Goal: Transaction & Acquisition: Purchase product/service

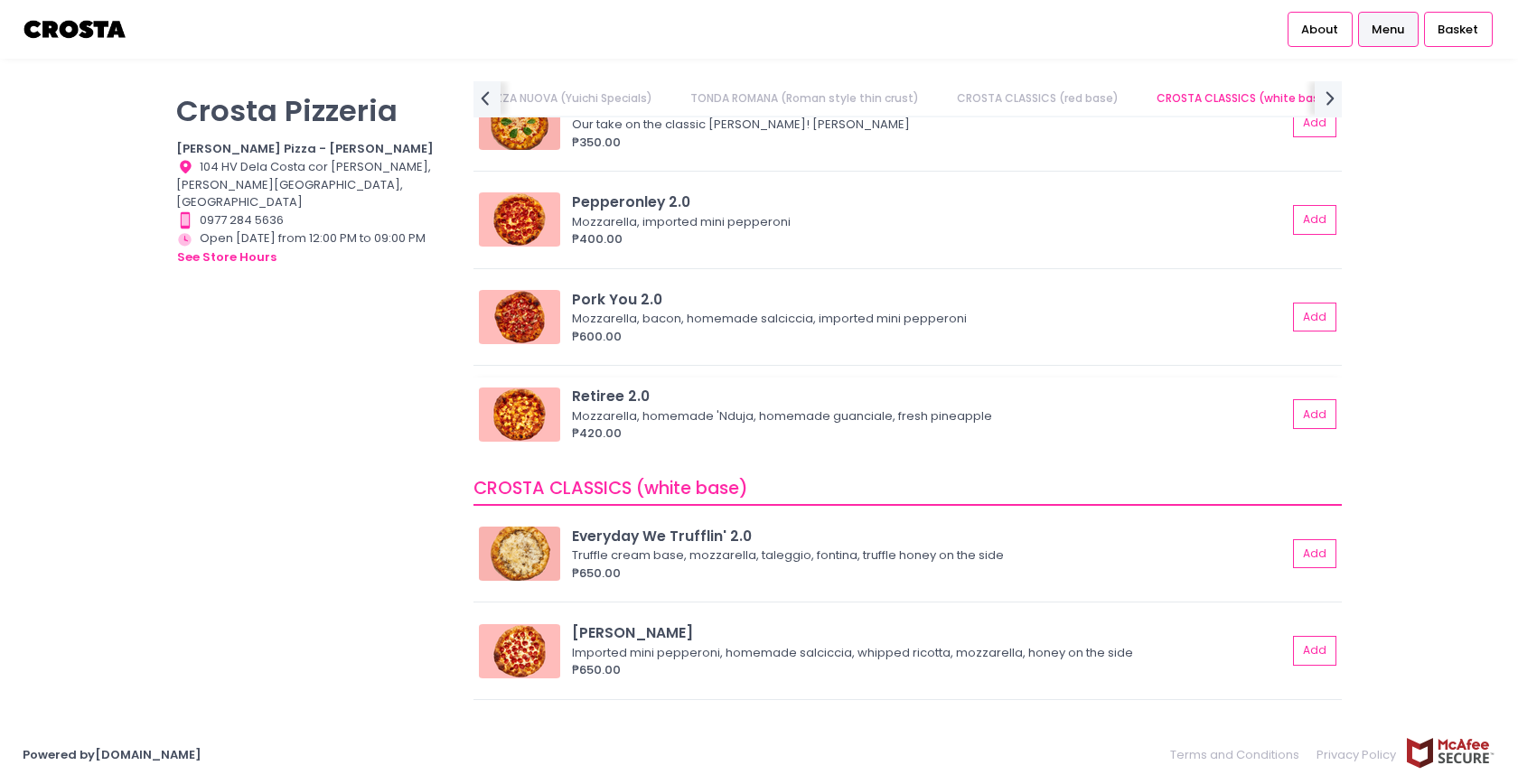
click at [595, 399] on div "Retiree 2.0" at bounding box center [929, 397] width 715 height 21
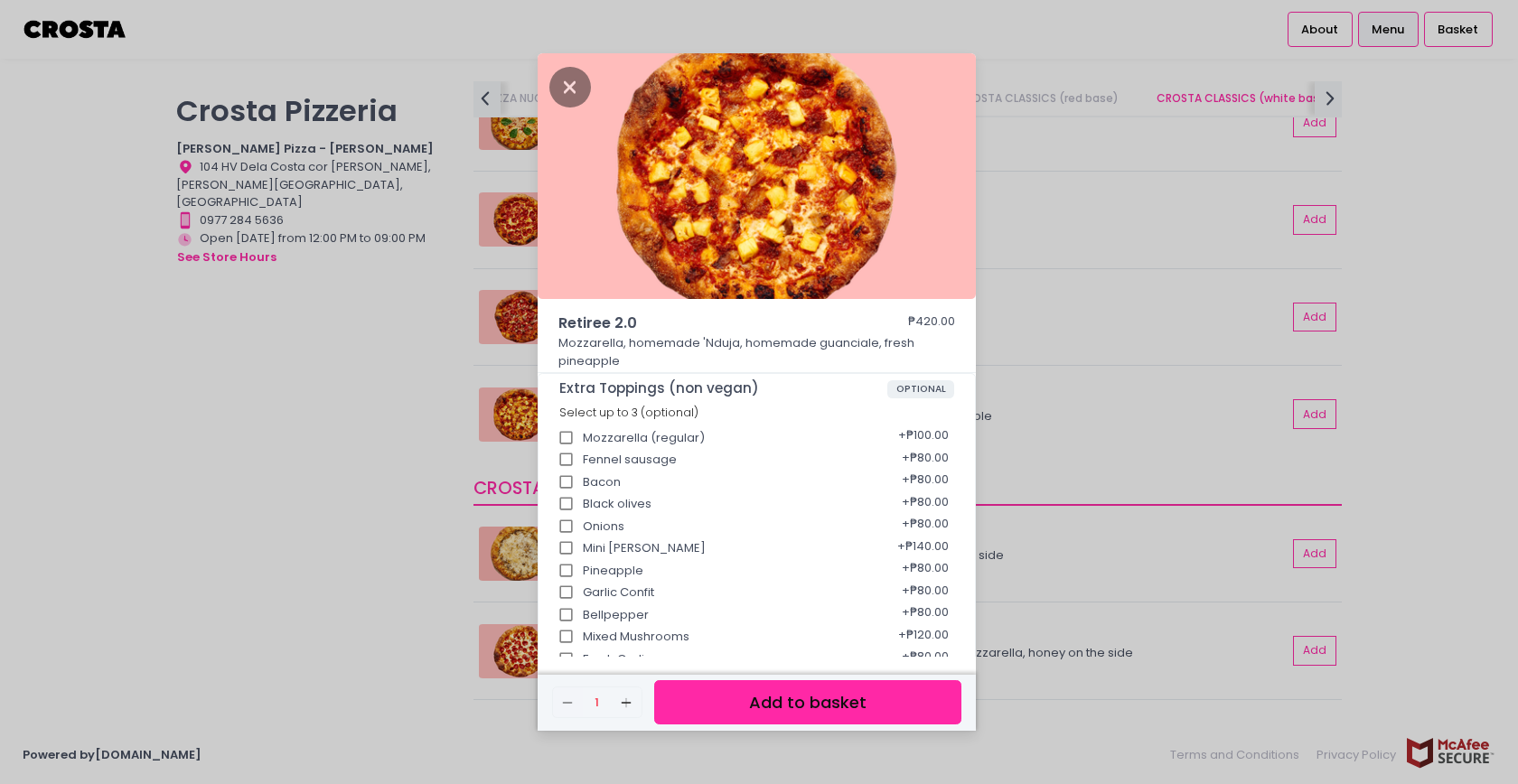
click at [379, 359] on div "Retiree 2.0 ₱420.00 Mozzarella, homemade 'Nduja, homemade guanciale, fresh pine…" at bounding box center [759, 392] width 1518 height 784
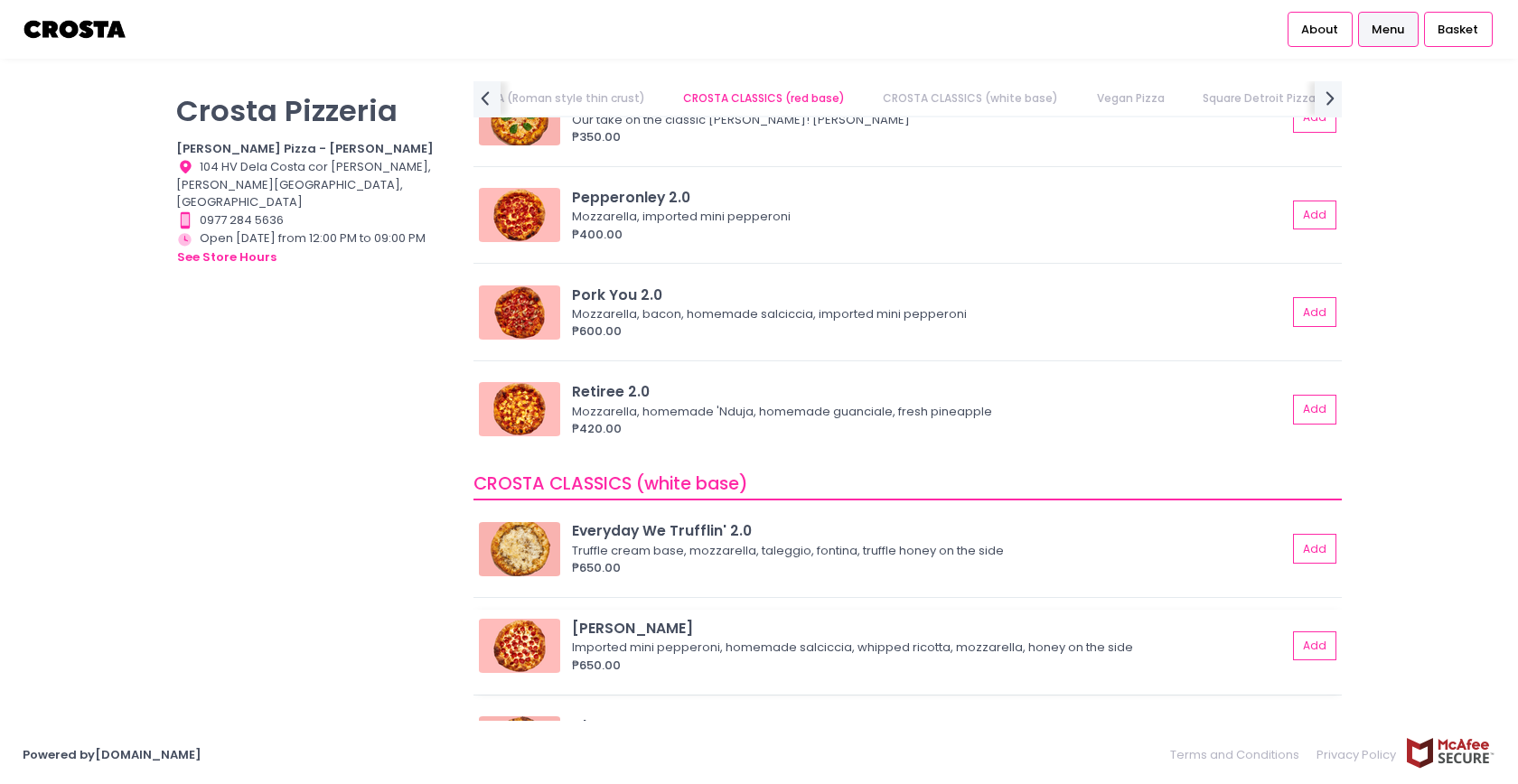
scroll to position [709, 0]
click at [642, 431] on div "₱420.00" at bounding box center [929, 430] width 715 height 18
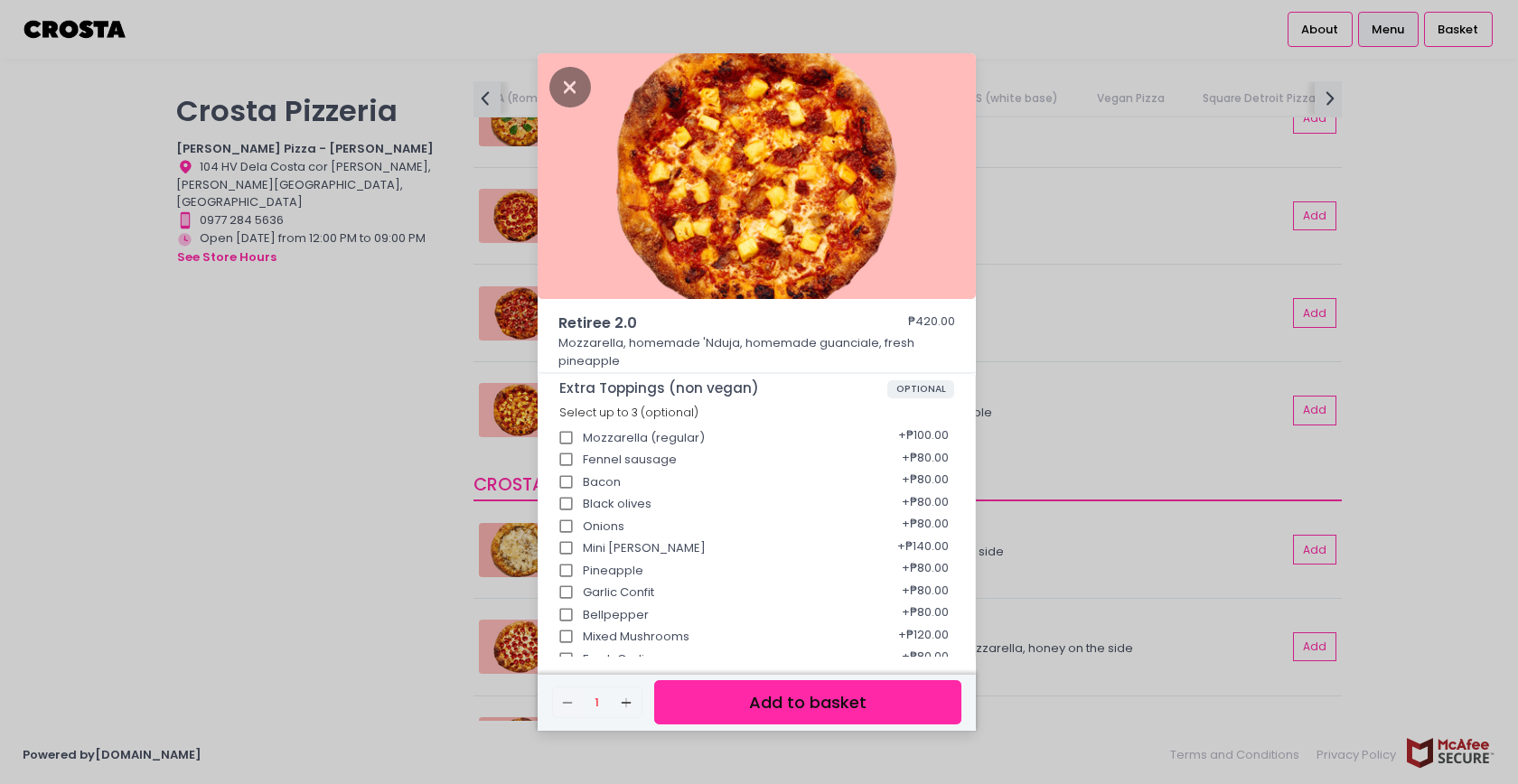
click at [441, 476] on div "Retiree 2.0 ₱420.00 Mozzarella, homemade 'Nduja, homemade guanciale, fresh pine…" at bounding box center [759, 392] width 1518 height 784
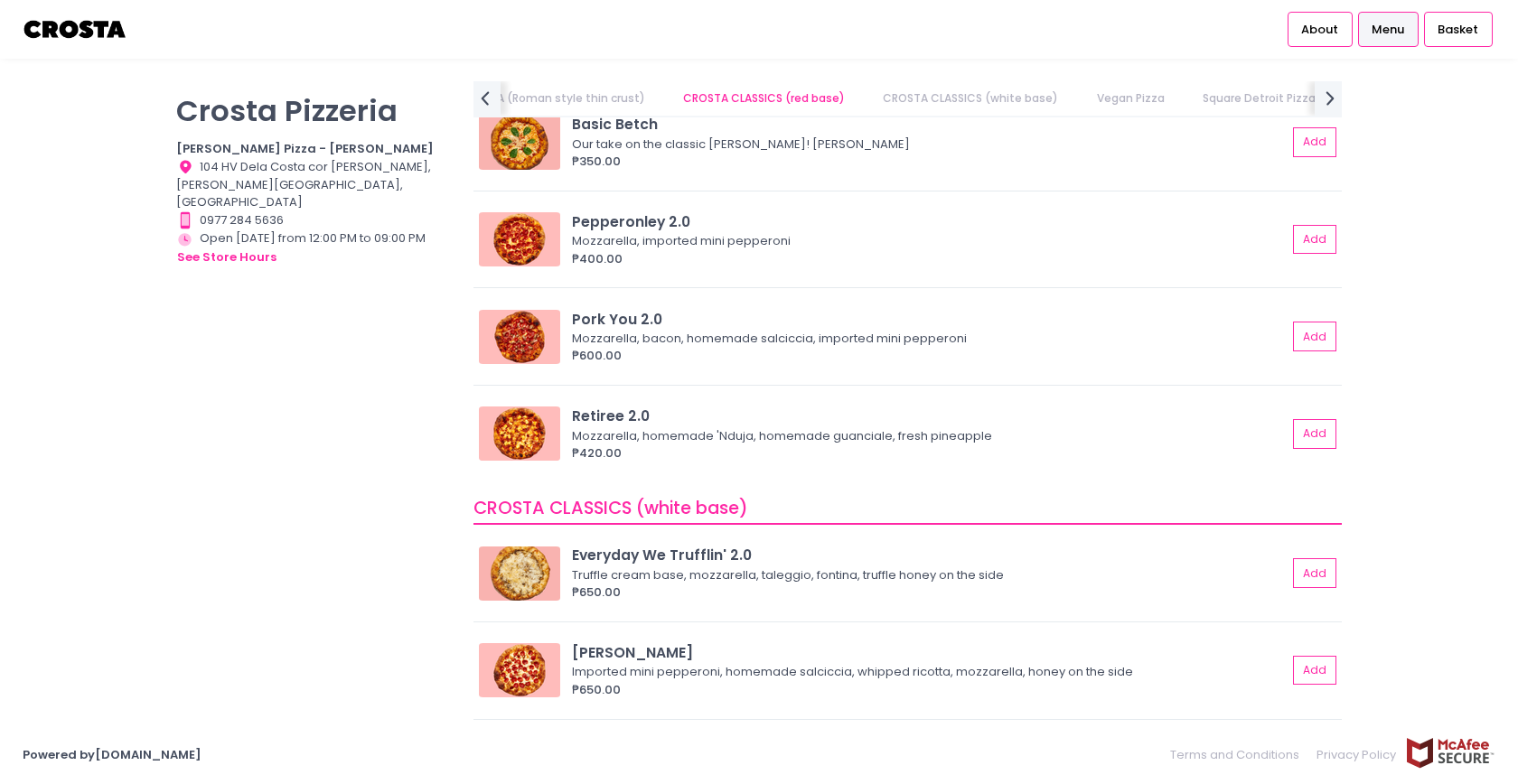
scroll to position [678, 0]
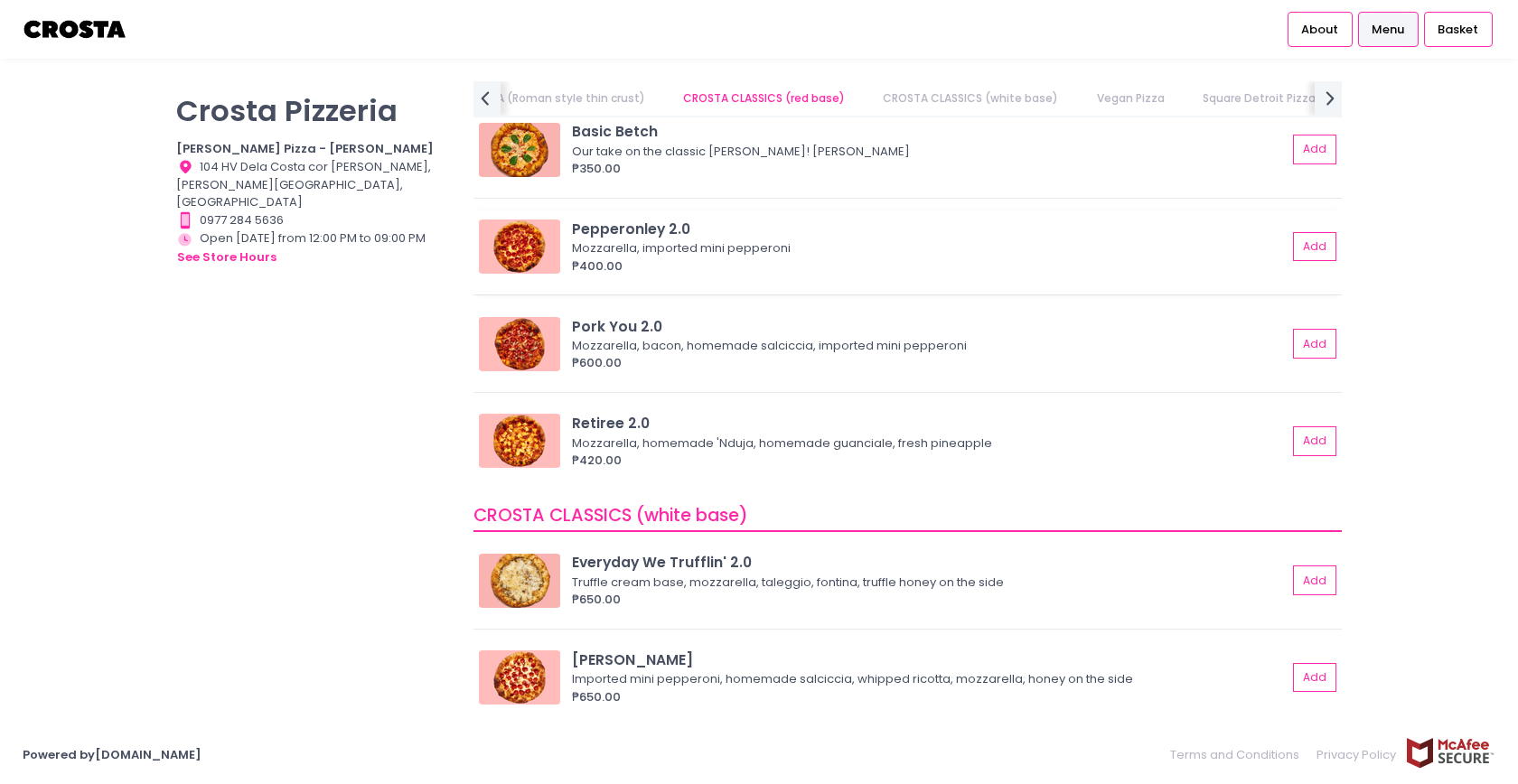
click at [627, 224] on div "Pepperonley 2.0" at bounding box center [929, 229] width 715 height 21
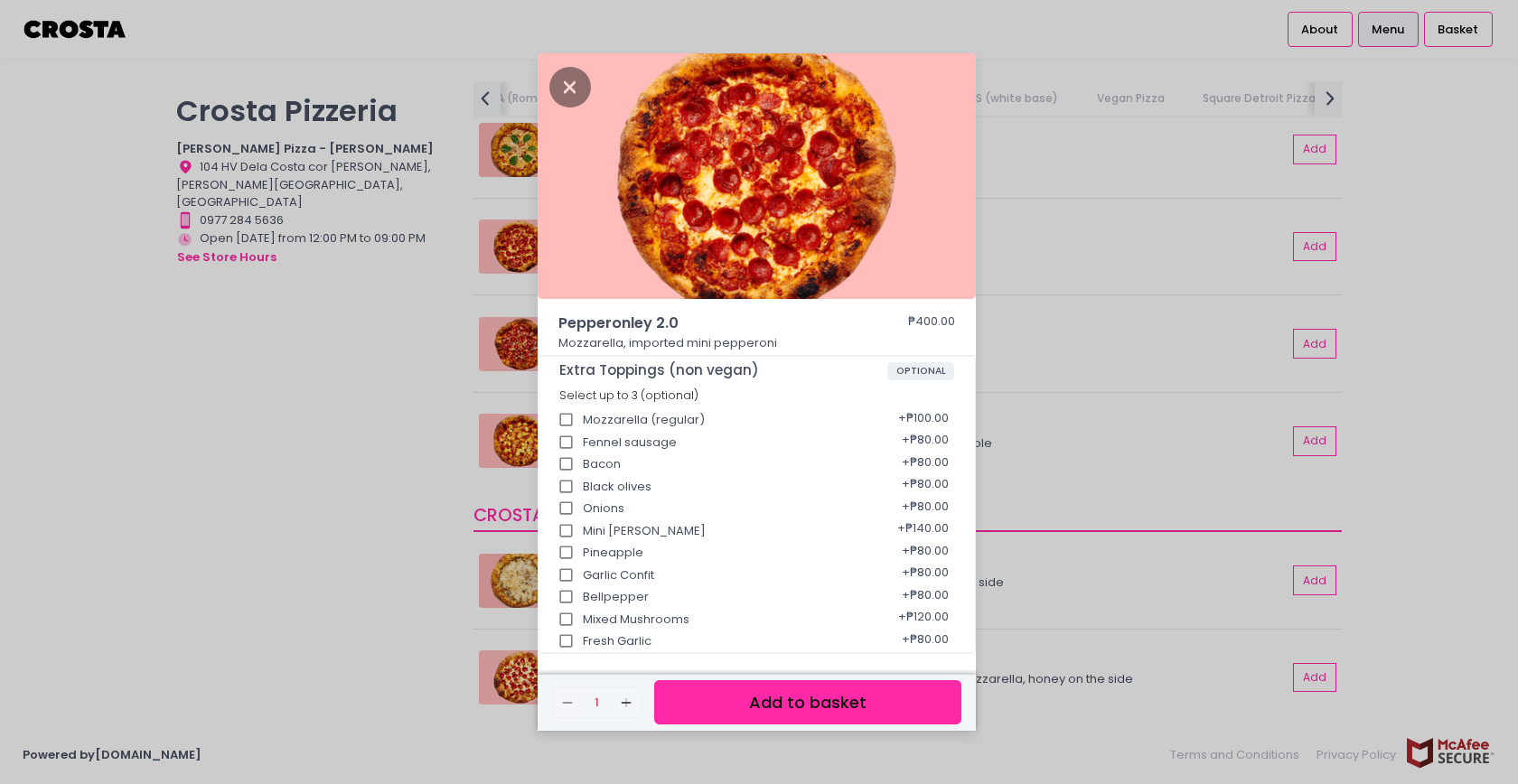
click at [1101, 294] on div "Pepperonley 2.0 ₱400.00 Mozzarella, imported mini pepperoni Extra Toppings (non…" at bounding box center [759, 392] width 1518 height 784
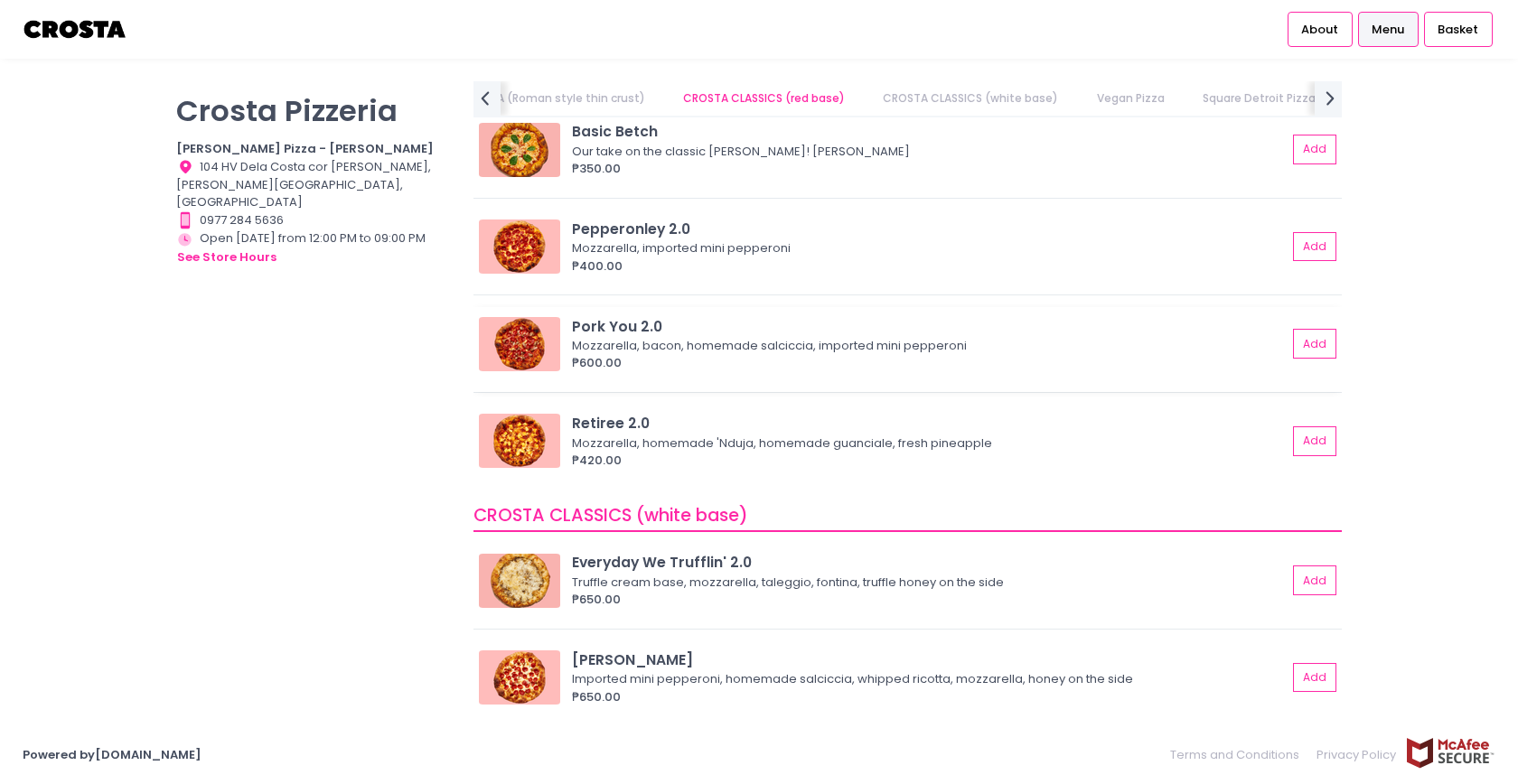
click at [672, 354] on div "₱600.00" at bounding box center [929, 363] width 715 height 18
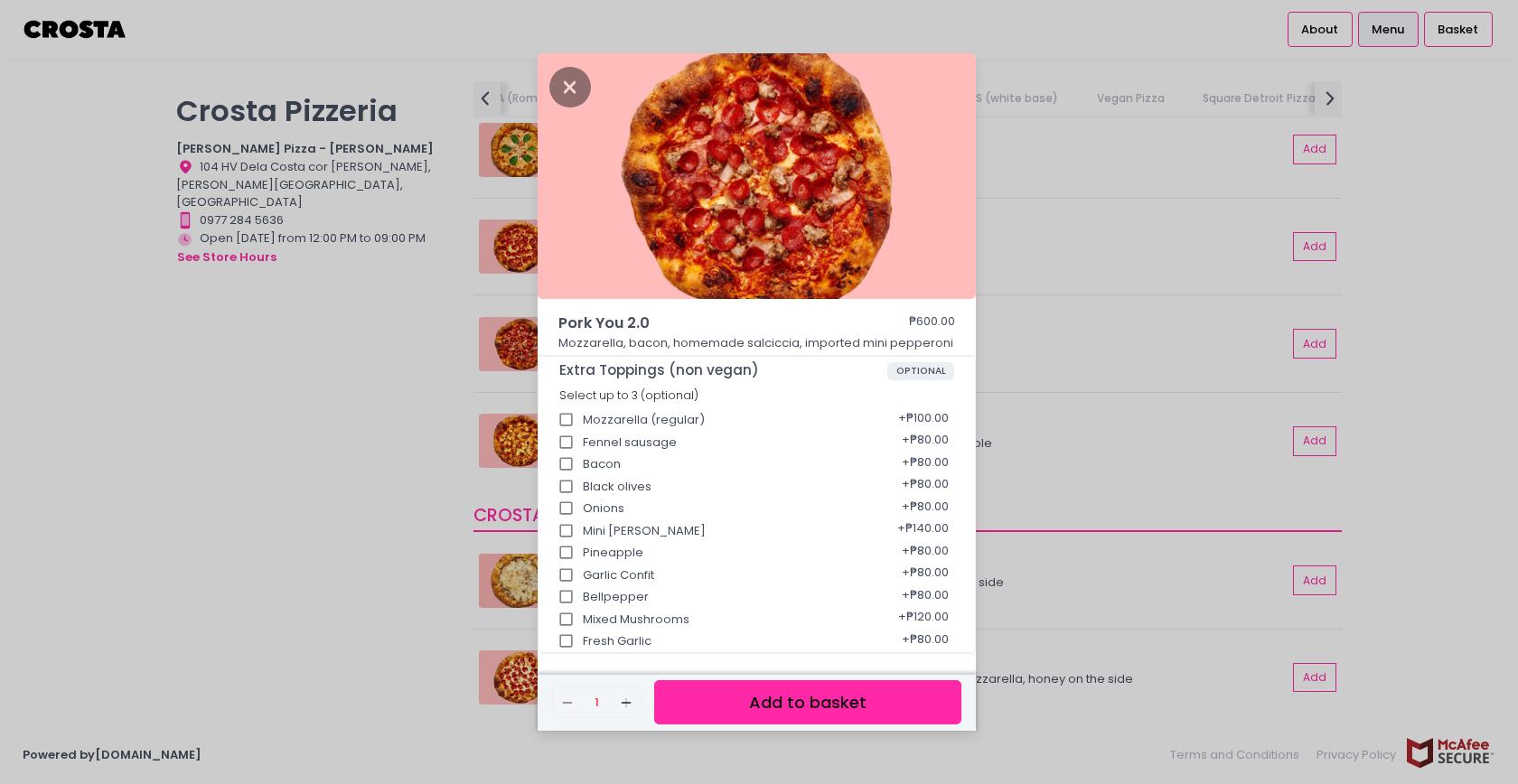
click at [1114, 335] on div "Pork You 2.0 ₱600.00 Mozzarella, bacon, homemade [PERSON_NAME], imported mini p…" at bounding box center [759, 392] width 1518 height 784
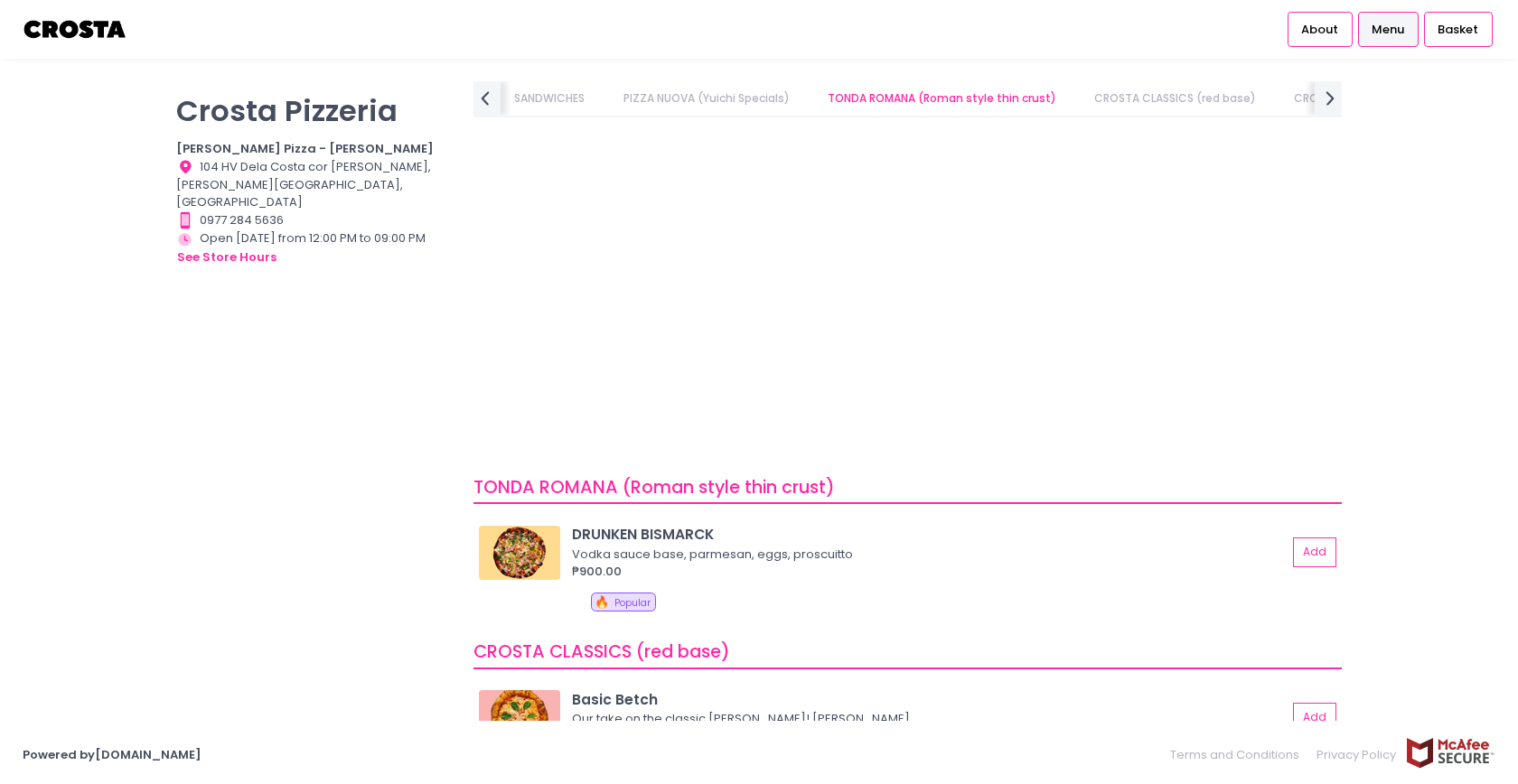
scroll to position [0, 0]
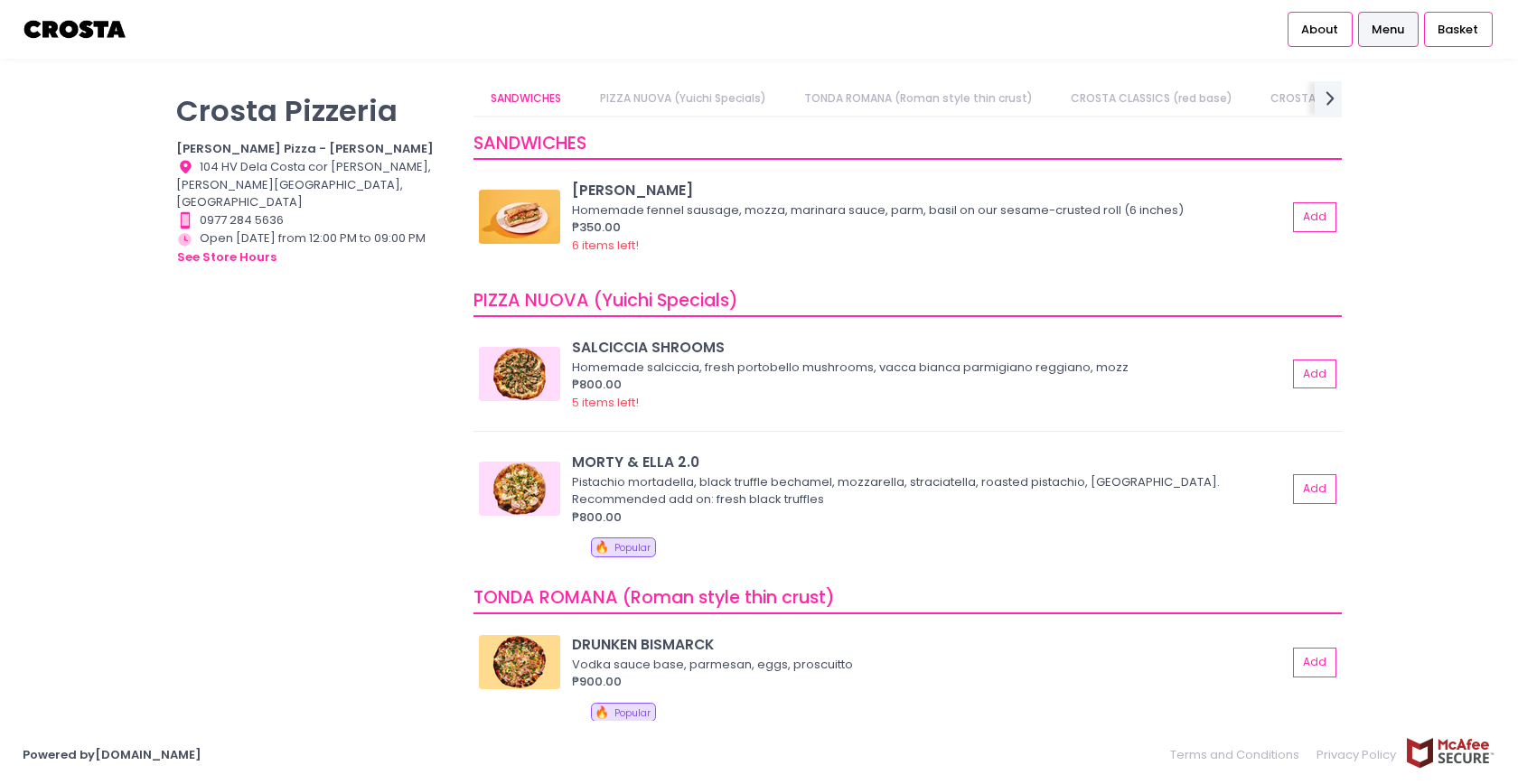
click at [659, 217] on div "Homemade fennel sausage, mozza, marinara sauce, parm, basil on our sesame-crust…" at bounding box center [926, 210] width 710 height 18
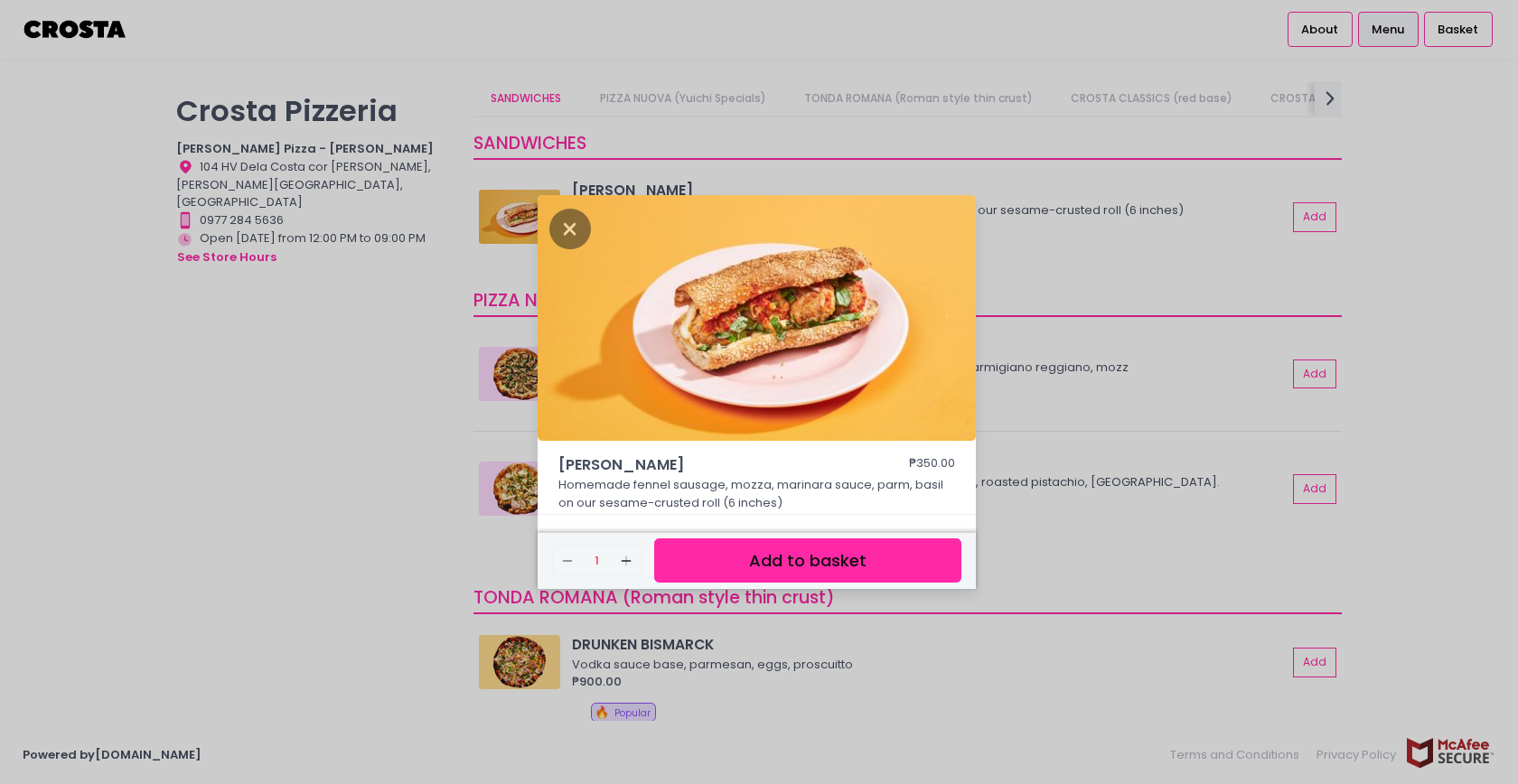
click at [1081, 233] on div "HOAGIE ROLL ₱350.00 Homemade fennel sausage, mozza, marinara sauce, parm, basil…" at bounding box center [759, 392] width 1518 height 784
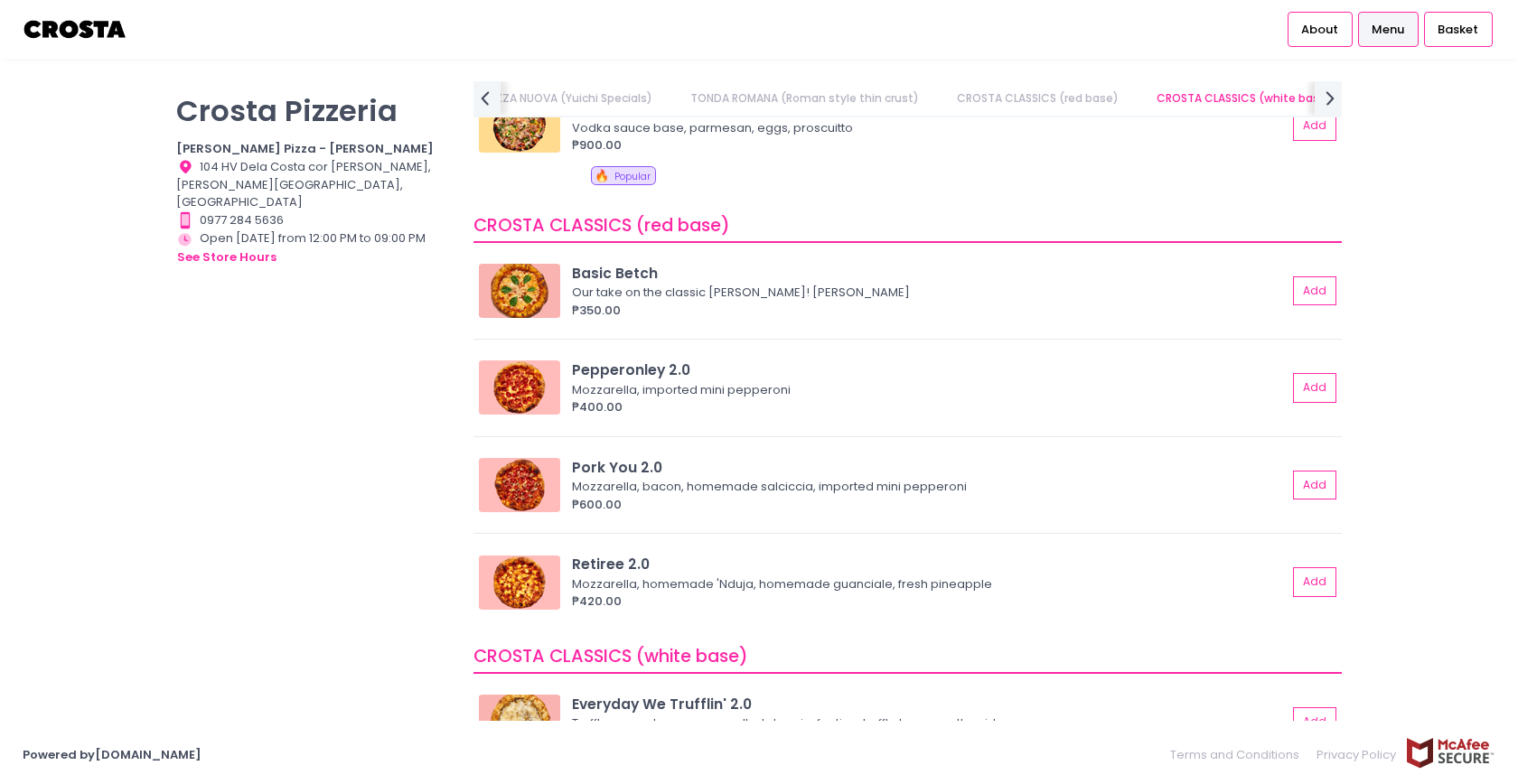
scroll to position [543, 0]
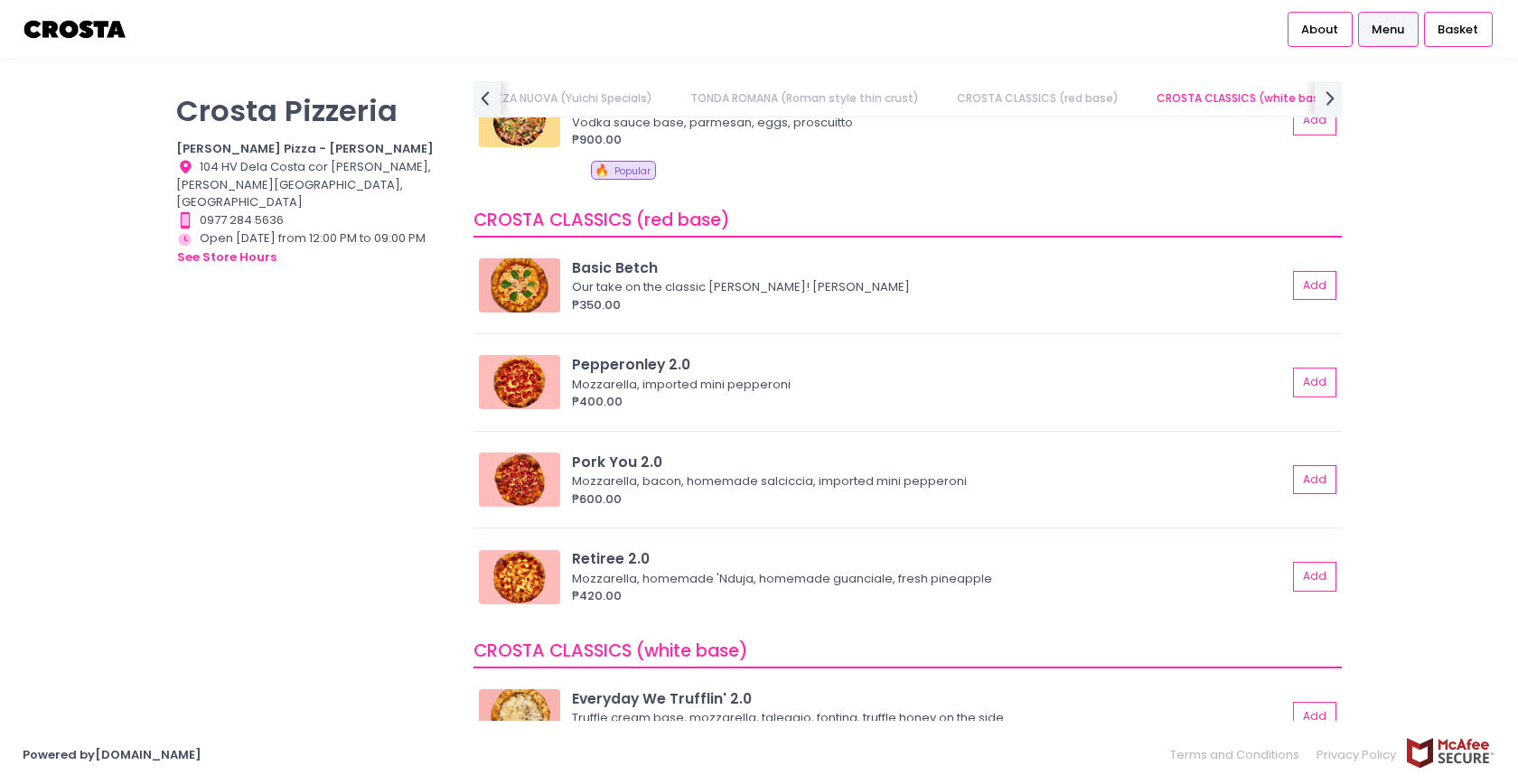
click at [614, 571] on div "Mozzarella, homemade 'Nduja, homemade guanciale, fresh pineapple" at bounding box center [926, 579] width 710 height 18
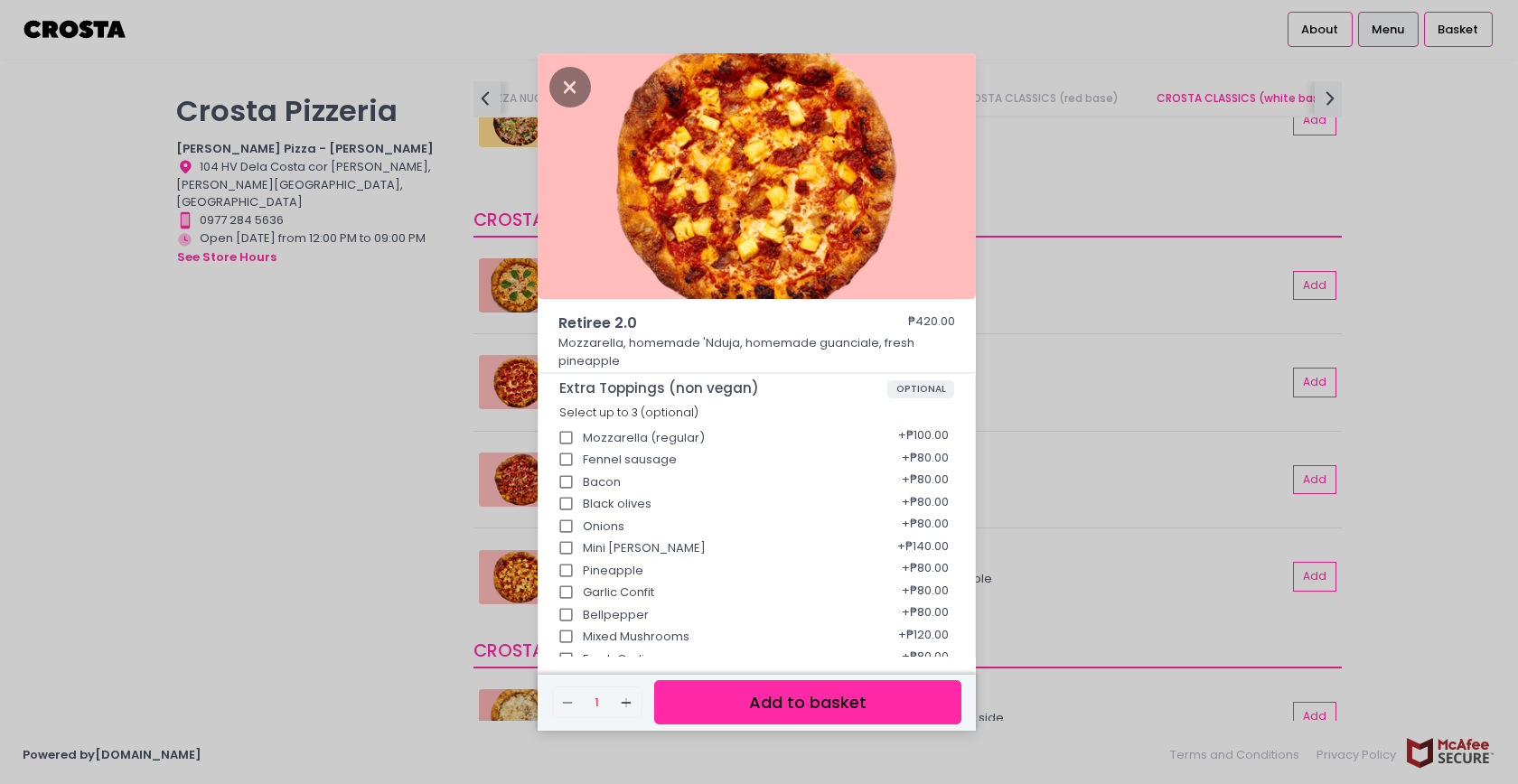
click at [734, 699] on button "Add to basket" at bounding box center [808, 703] width 307 height 44
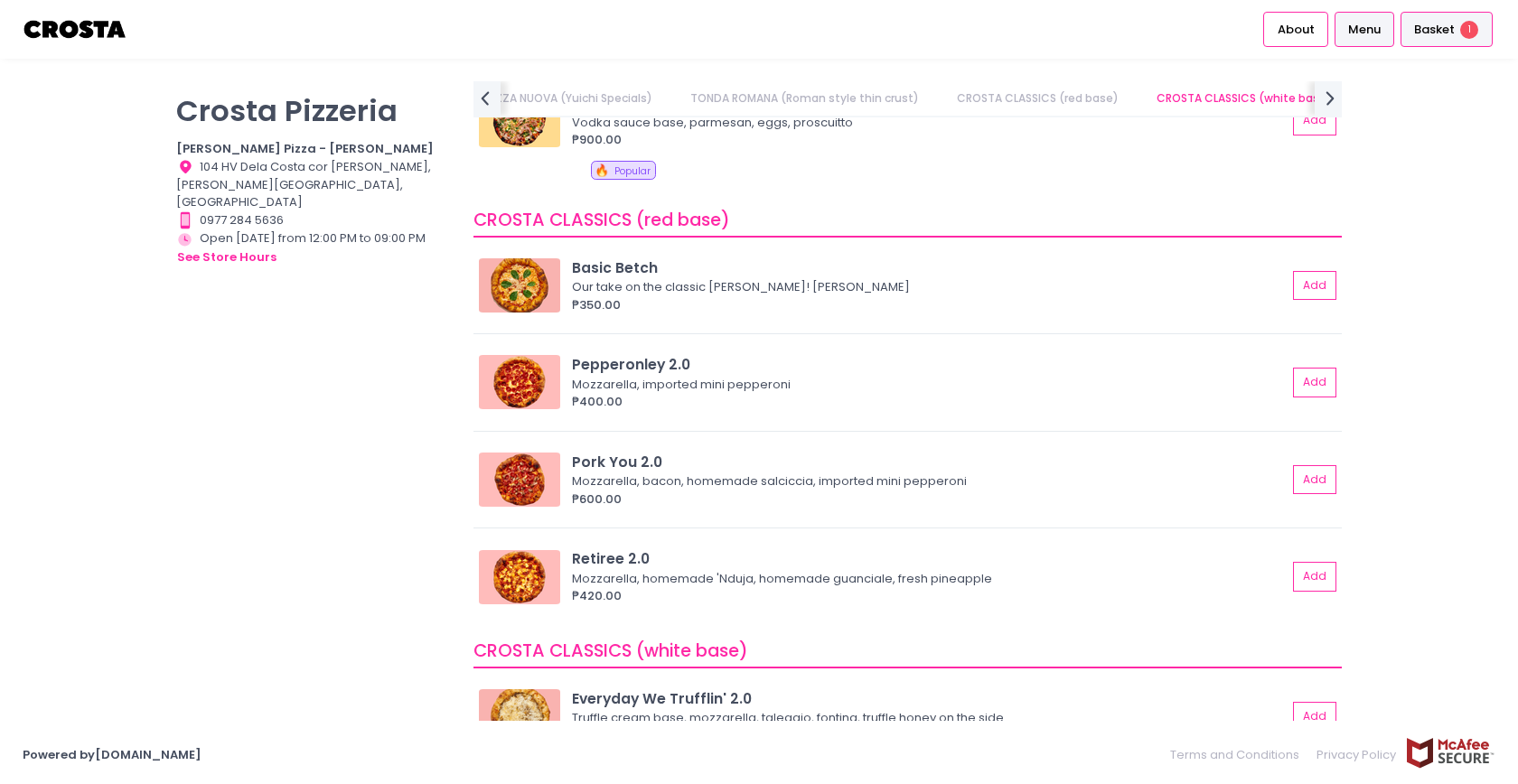
click at [1436, 39] on div "Basket 1" at bounding box center [1447, 29] width 92 height 35
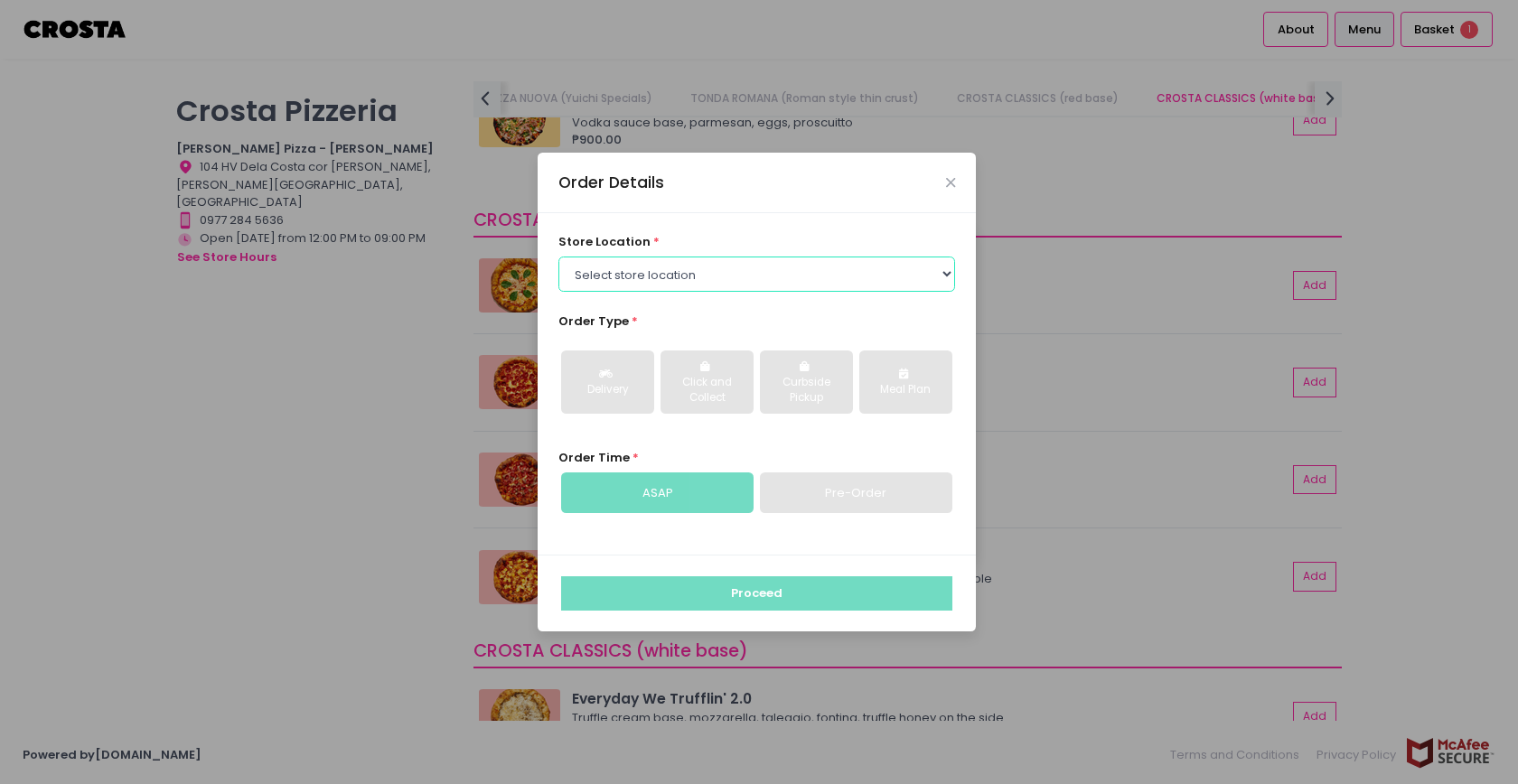
click at [664, 273] on select "Select store location [PERSON_NAME] Pizza - [PERSON_NAME] Pizza - [GEOGRAPHIC_D…" at bounding box center [757, 274] width 398 height 35
select select "5fabb2e53664a8677beaeb89"
click at [558, 257] on select "Select store location [PERSON_NAME] Pizza - [PERSON_NAME] Pizza - [GEOGRAPHIC_D…" at bounding box center [757, 274] width 398 height 35
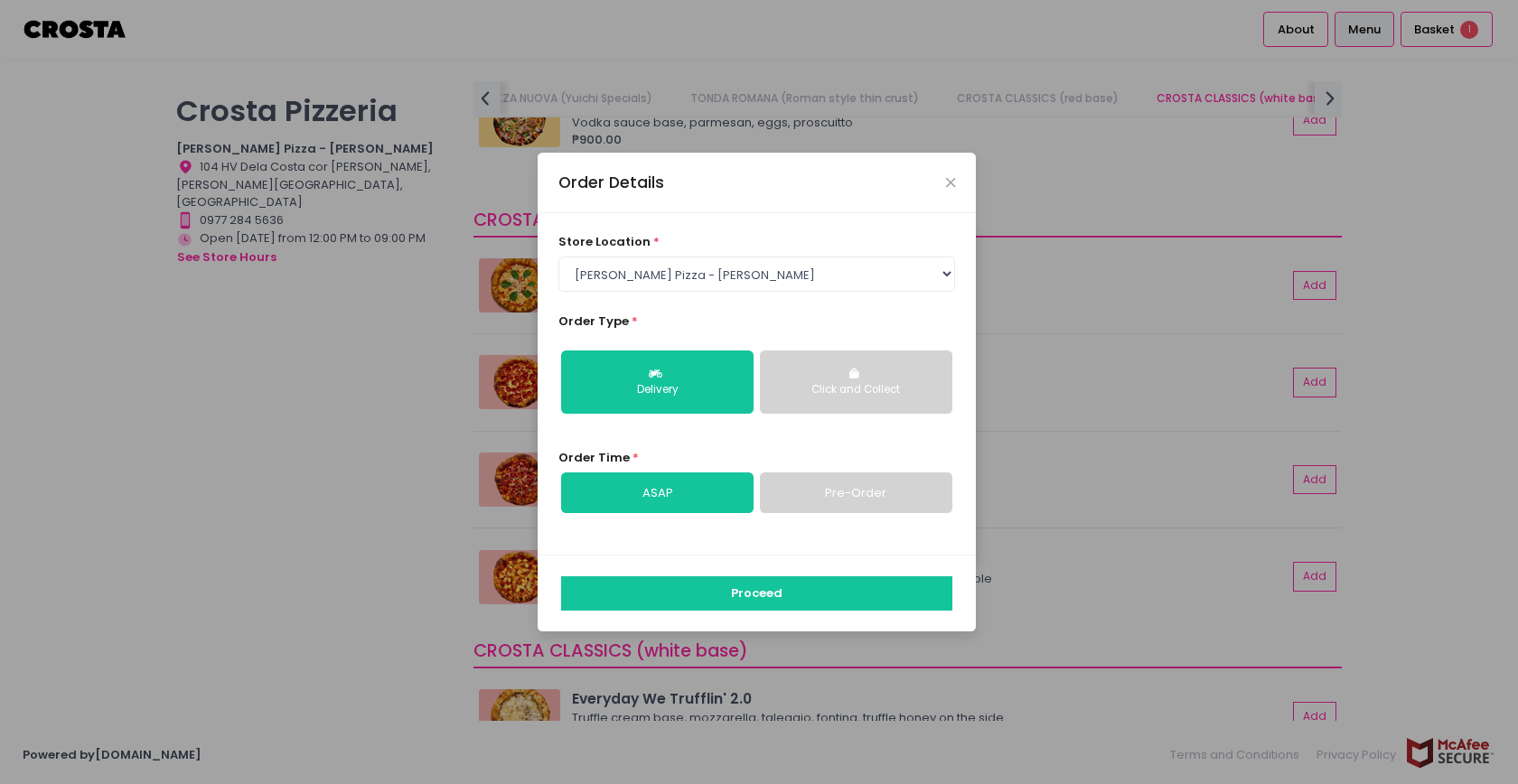
click at [831, 371] on button "Click and Collect" at bounding box center [856, 382] width 192 height 64
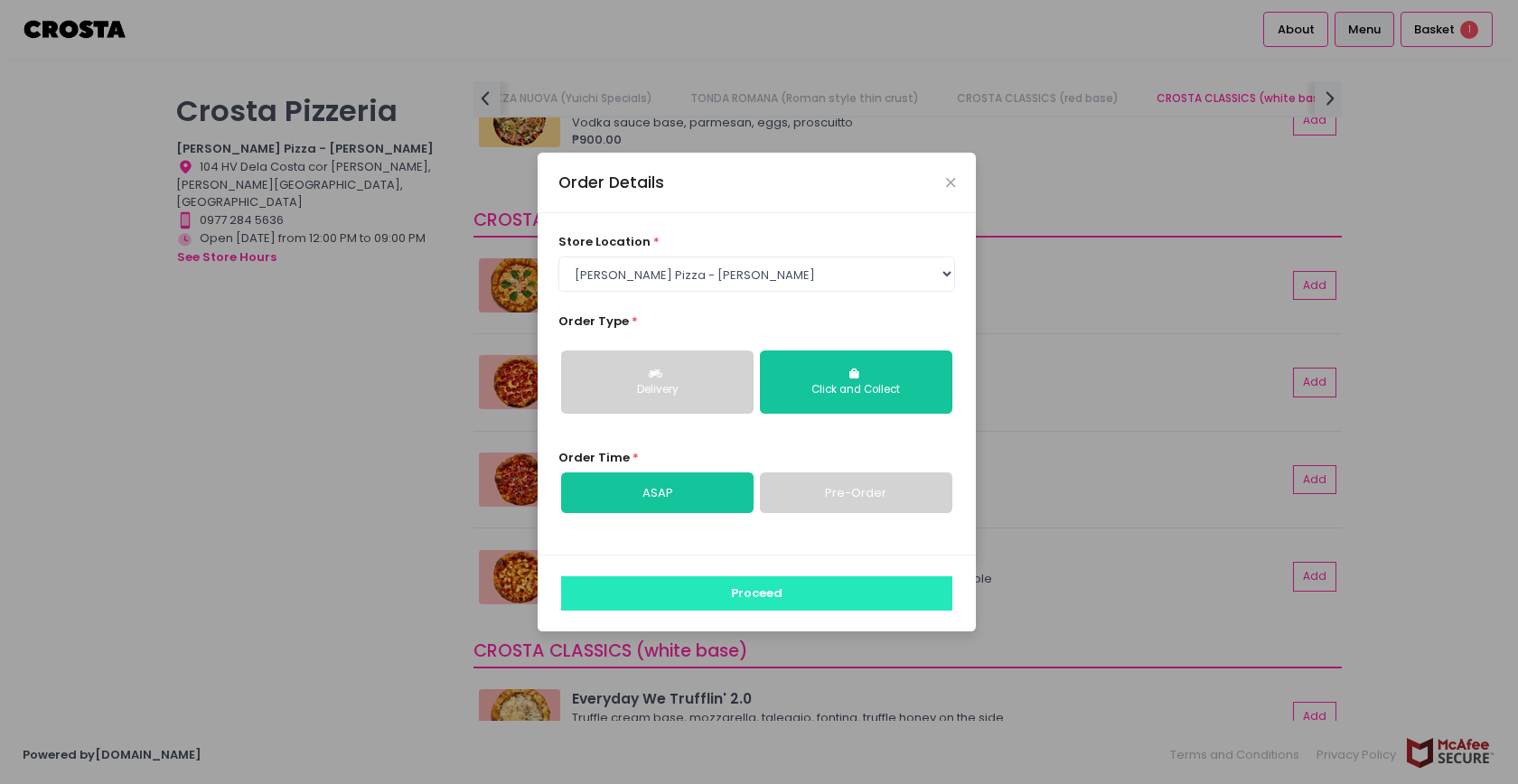
click at [860, 597] on button "Proceed" at bounding box center [756, 594] width 391 height 35
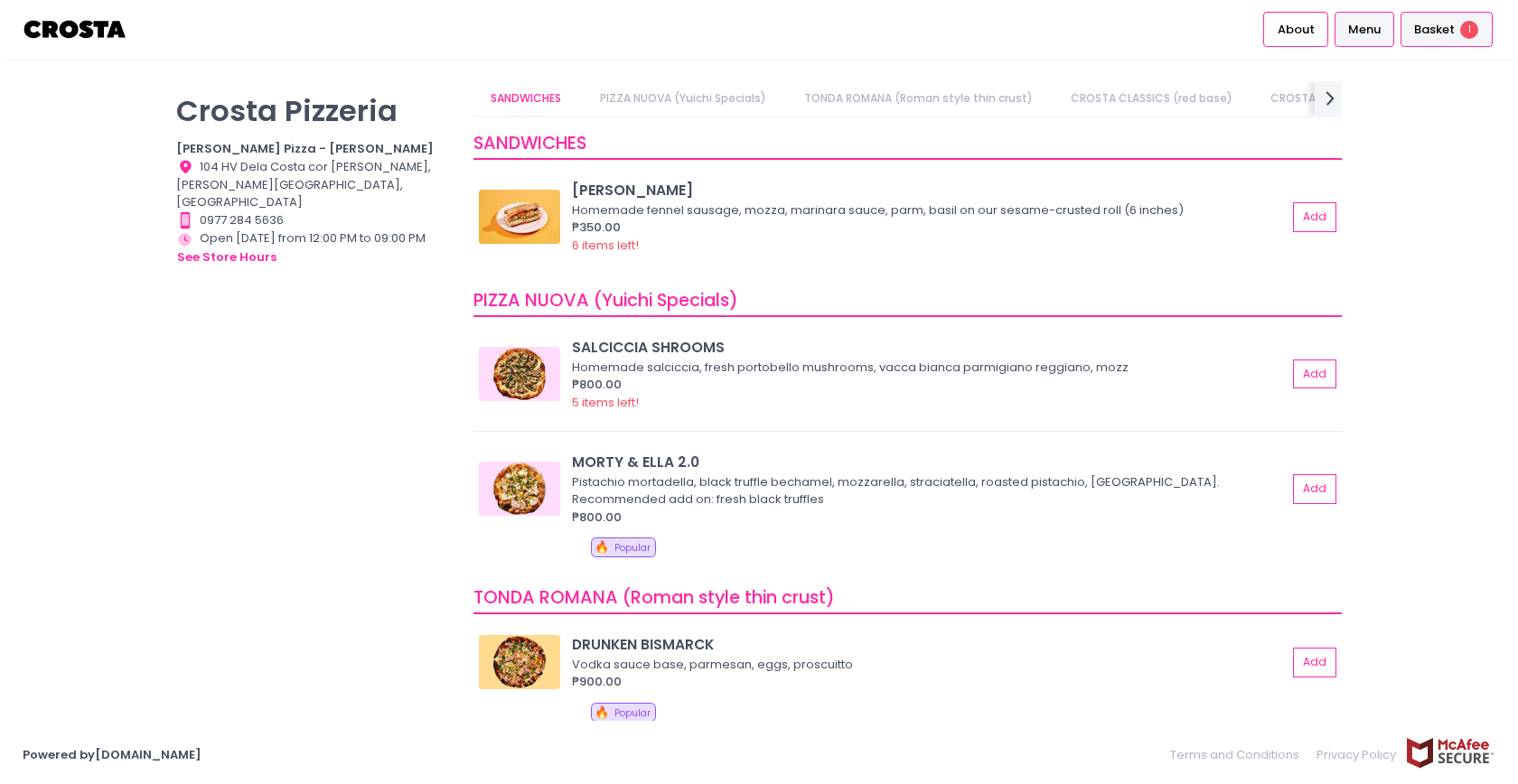
click at [1429, 21] on span "Basket" at bounding box center [1435, 30] width 41 height 18
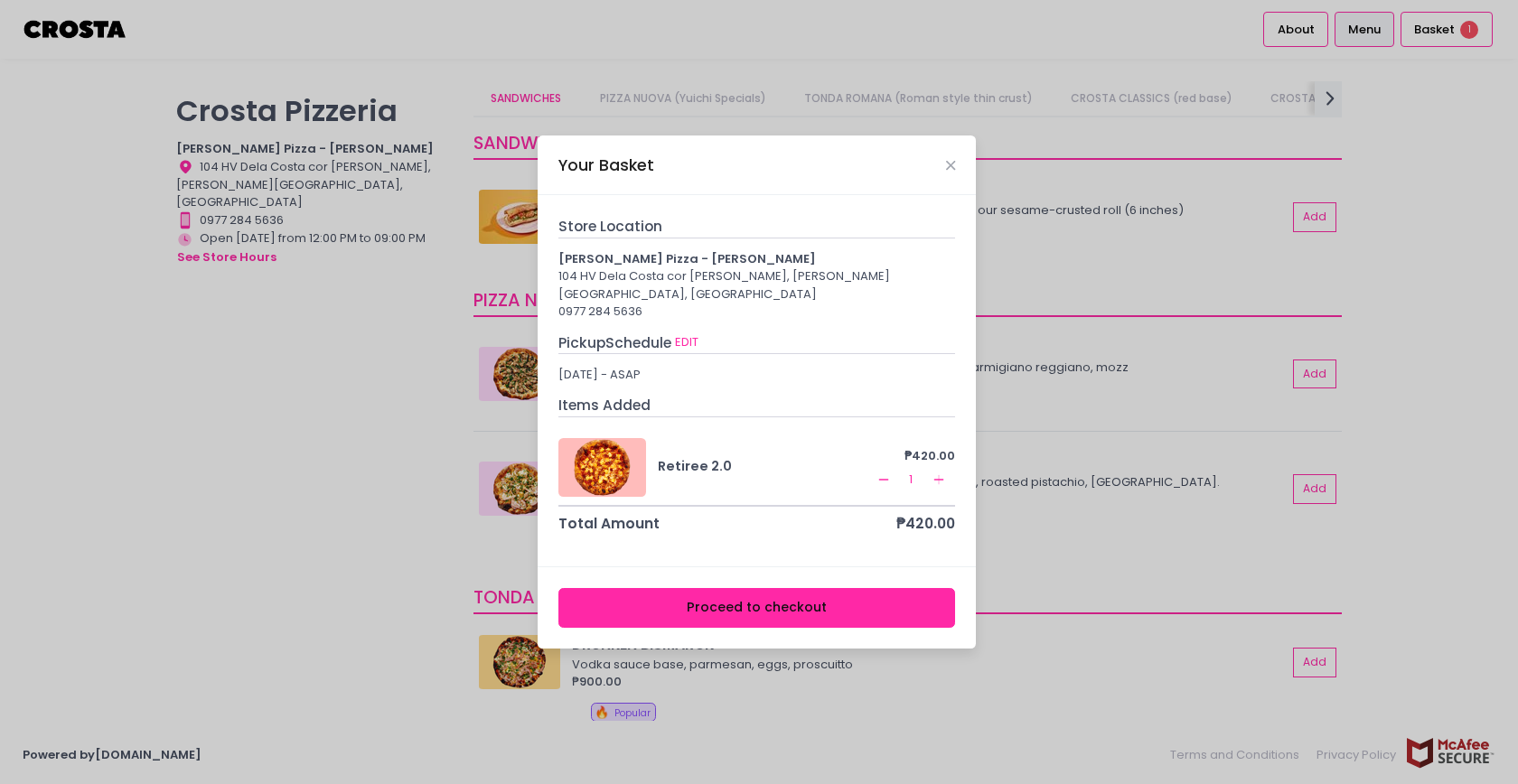
click at [833, 600] on button "Proceed to checkout" at bounding box center [757, 608] width 398 height 41
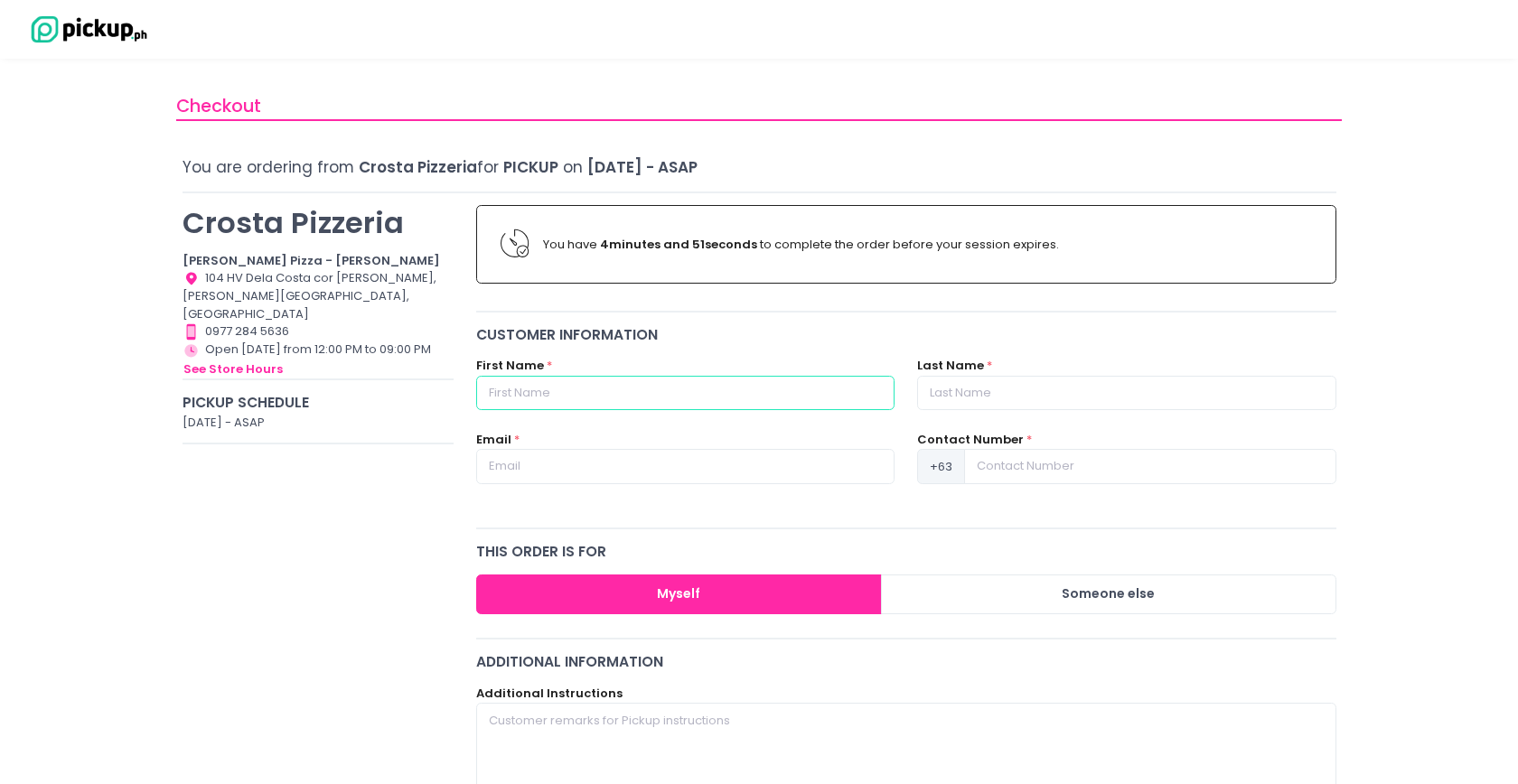
click at [610, 381] on input "text" at bounding box center [685, 393] width 418 height 35
type input "[PERSON_NAME]"
type input "Isip"
type input "09988505676"
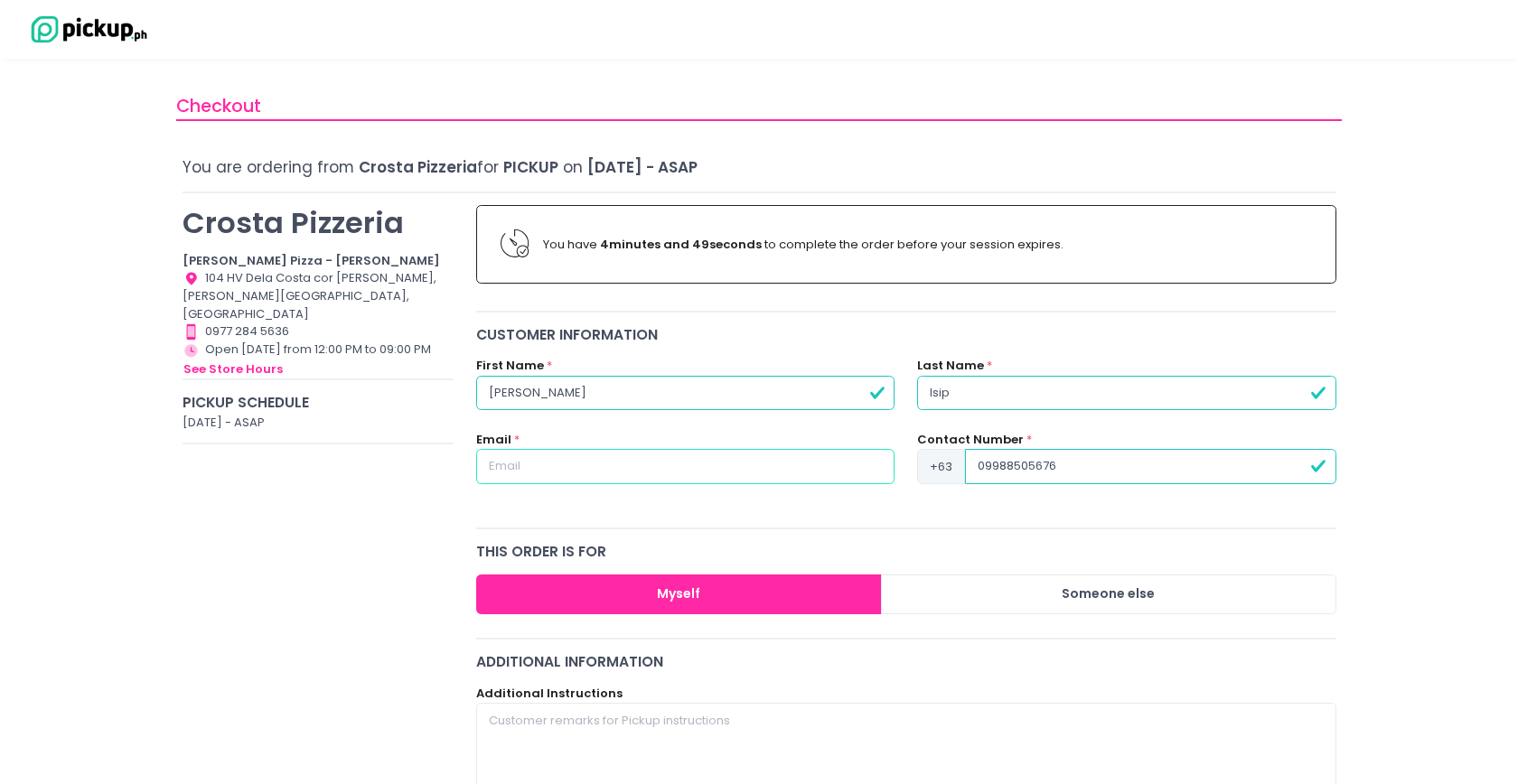
click at [645, 467] on input "text" at bounding box center [685, 466] width 418 height 35
type input "[EMAIL_ADDRESS][DOMAIN_NAME]"
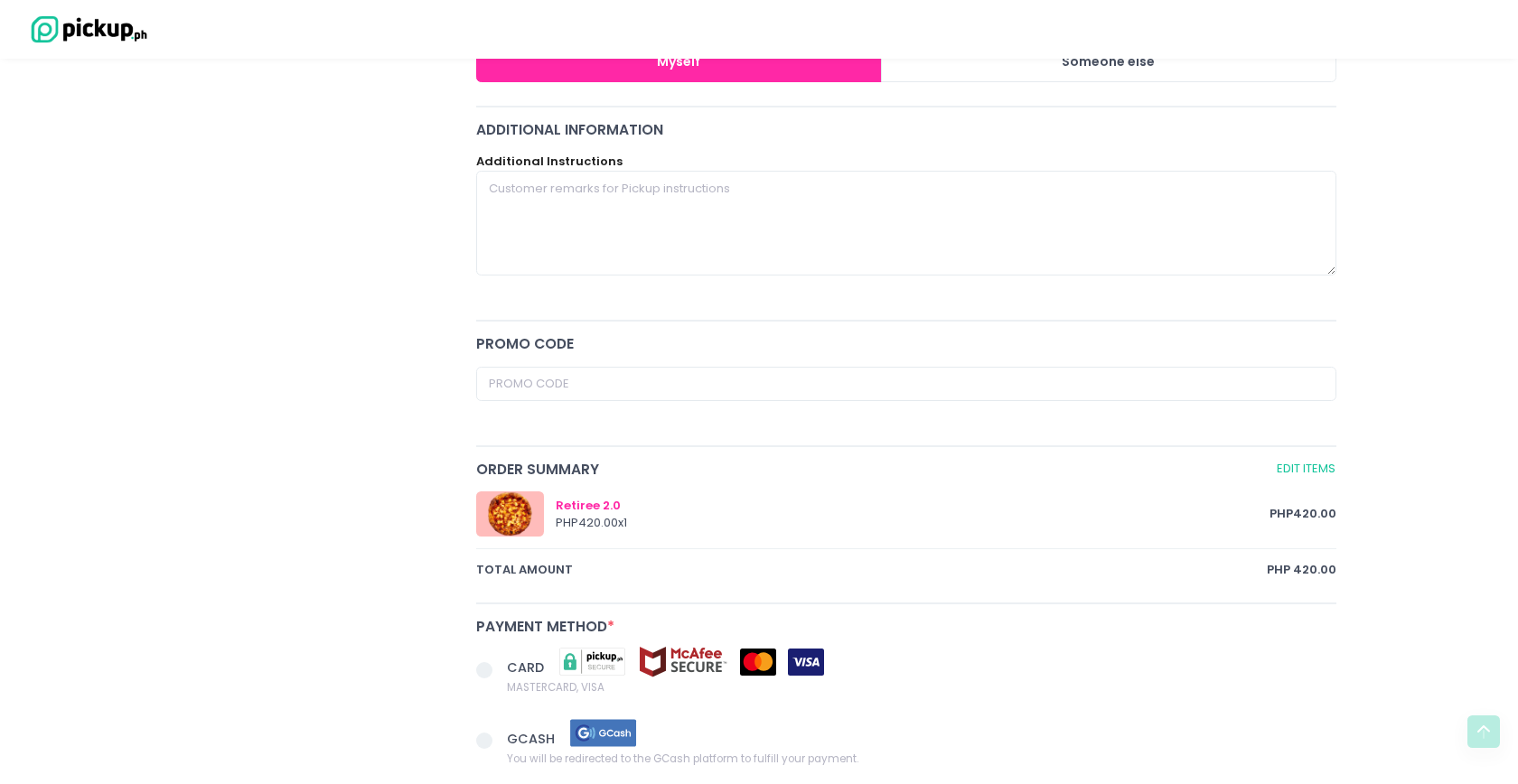
scroll to position [808, 0]
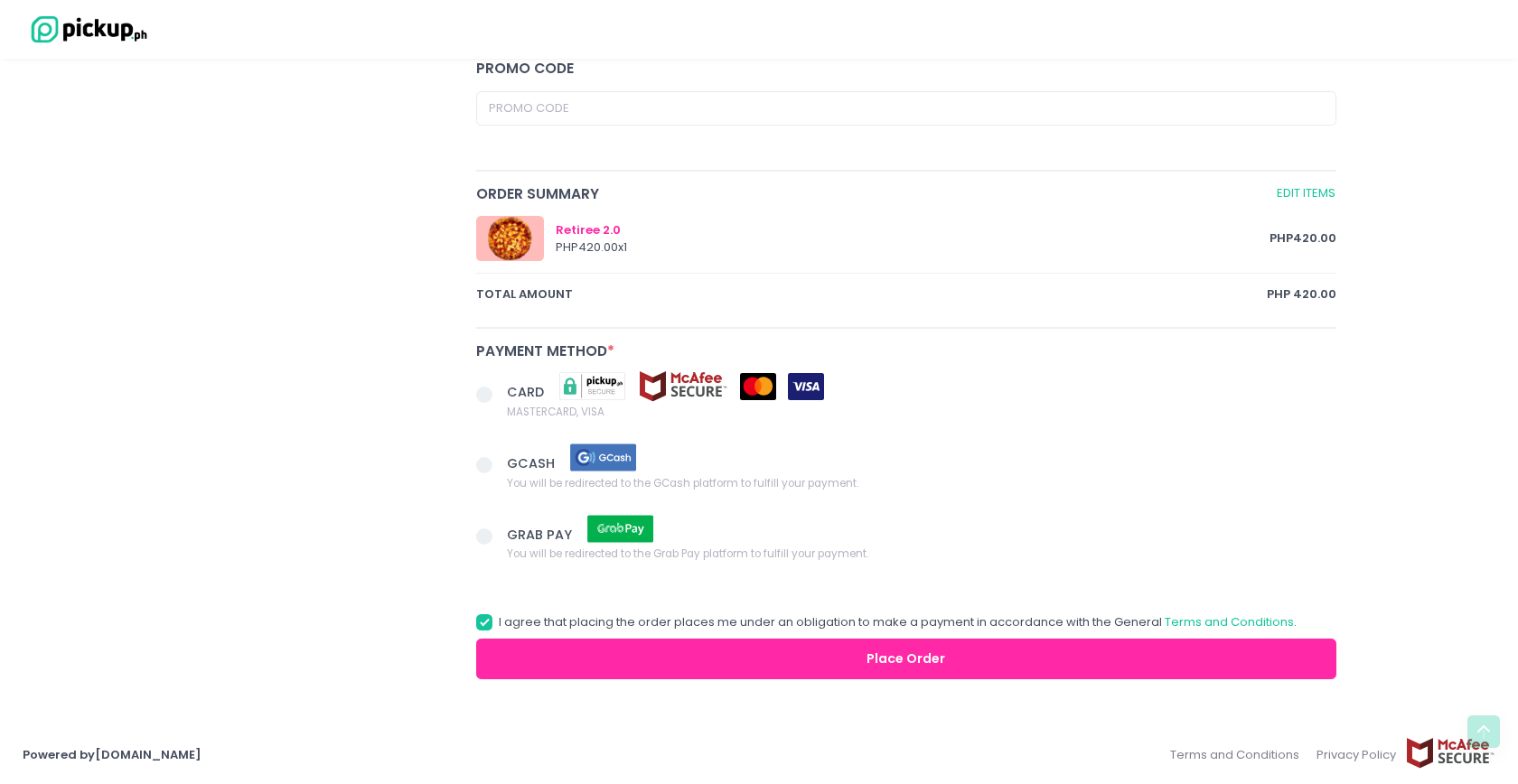
click at [492, 471] on span at bounding box center [492, 467] width 31 height 25
click at [499, 468] on input "GCASH You will be redirected to the GCash platform to fulfill your payment." at bounding box center [505, 462] width 12 height 12
click at [811, 663] on button "Place Order" at bounding box center [906, 659] width 860 height 41
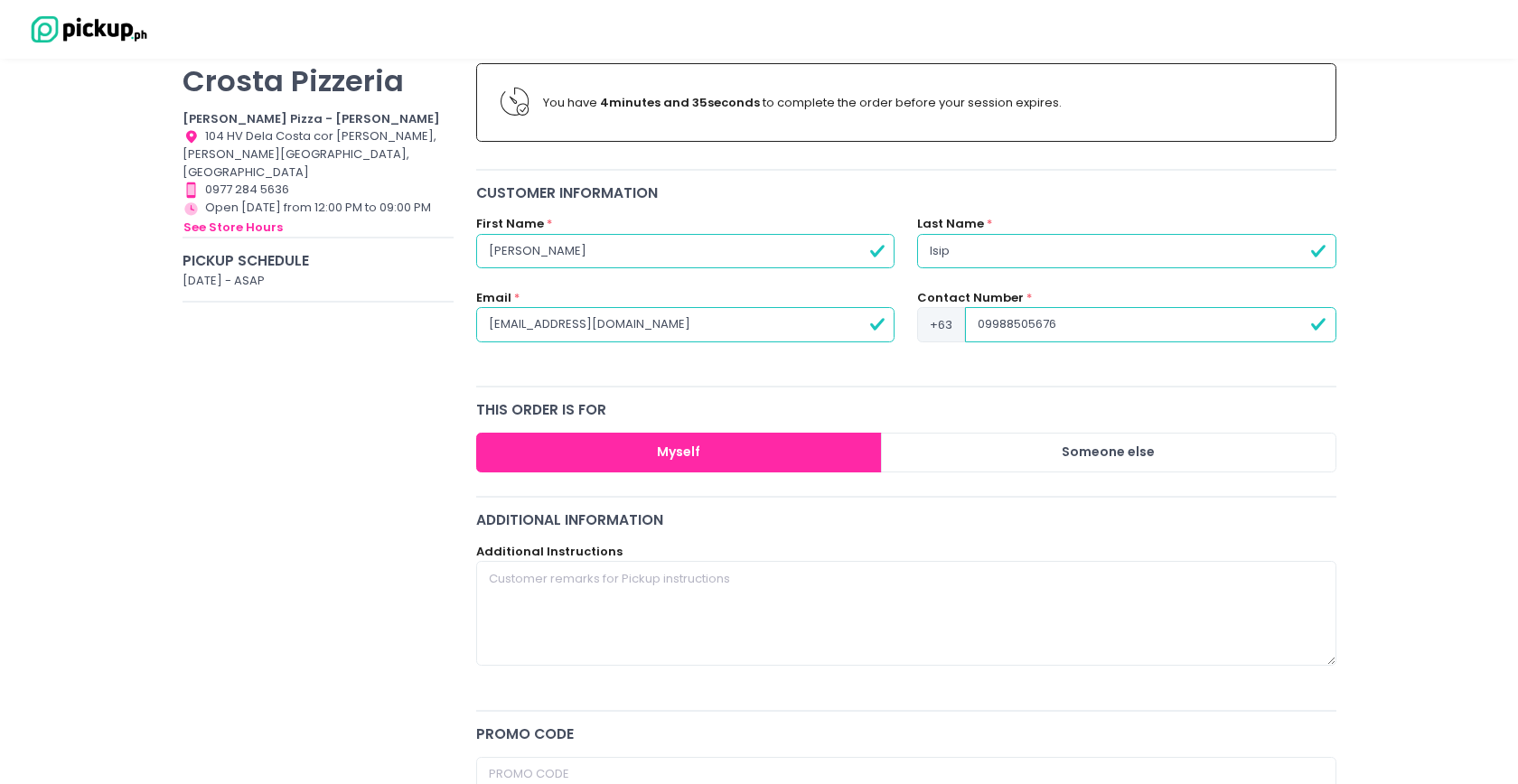
radio input "true"
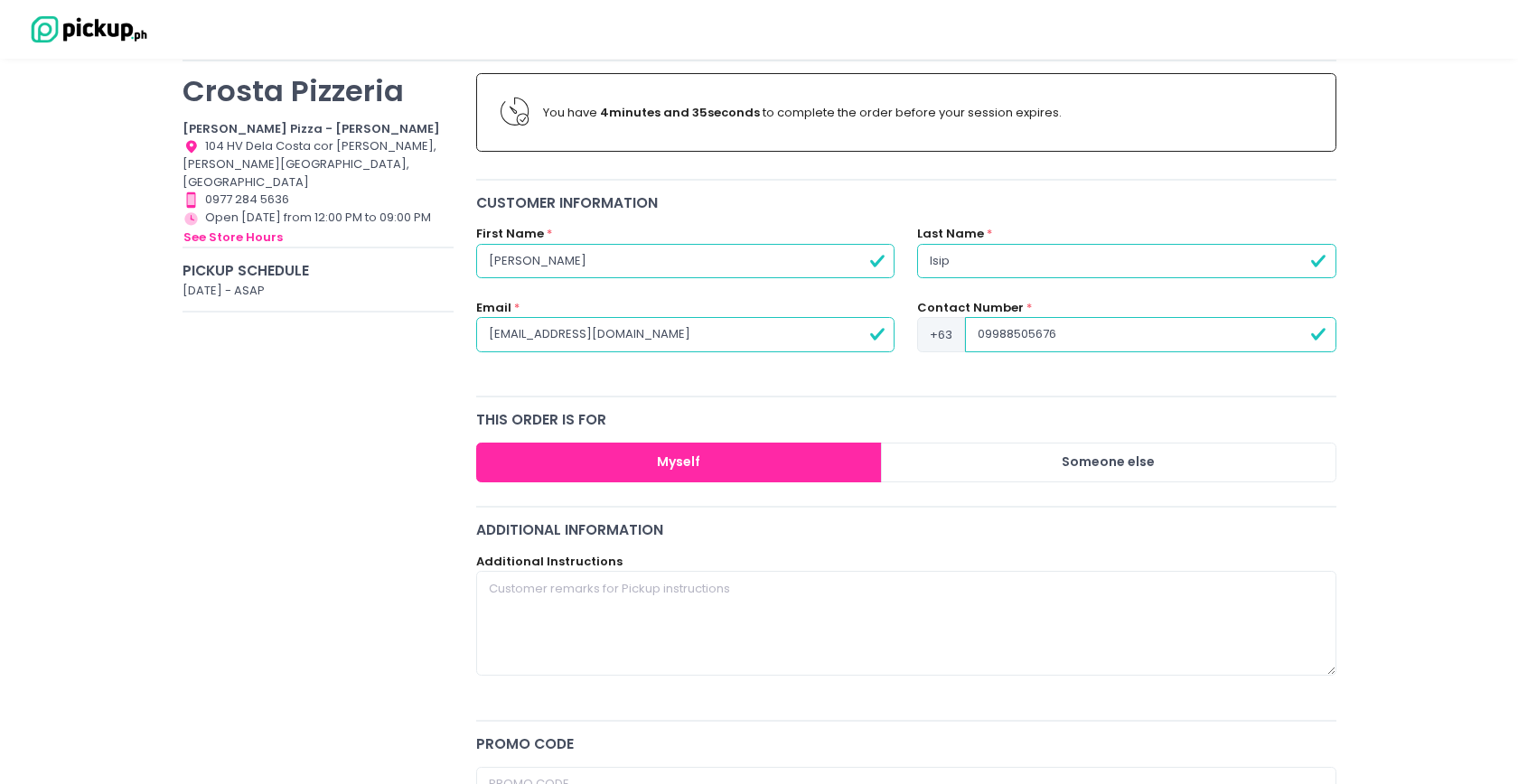
scroll to position [128, 0]
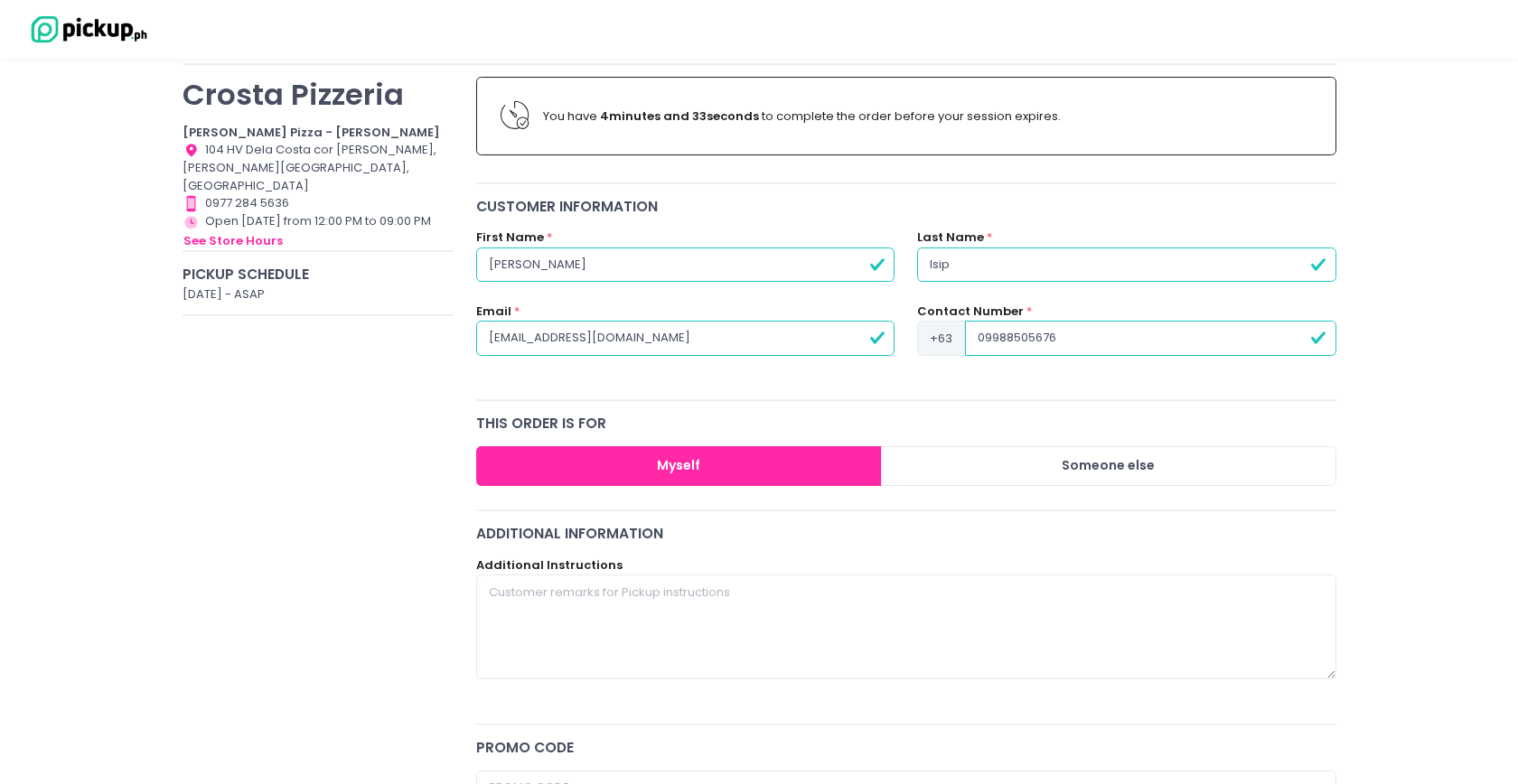
type input "9988505676"
radio input "true"
